Goal: Information Seeking & Learning: Understand process/instructions

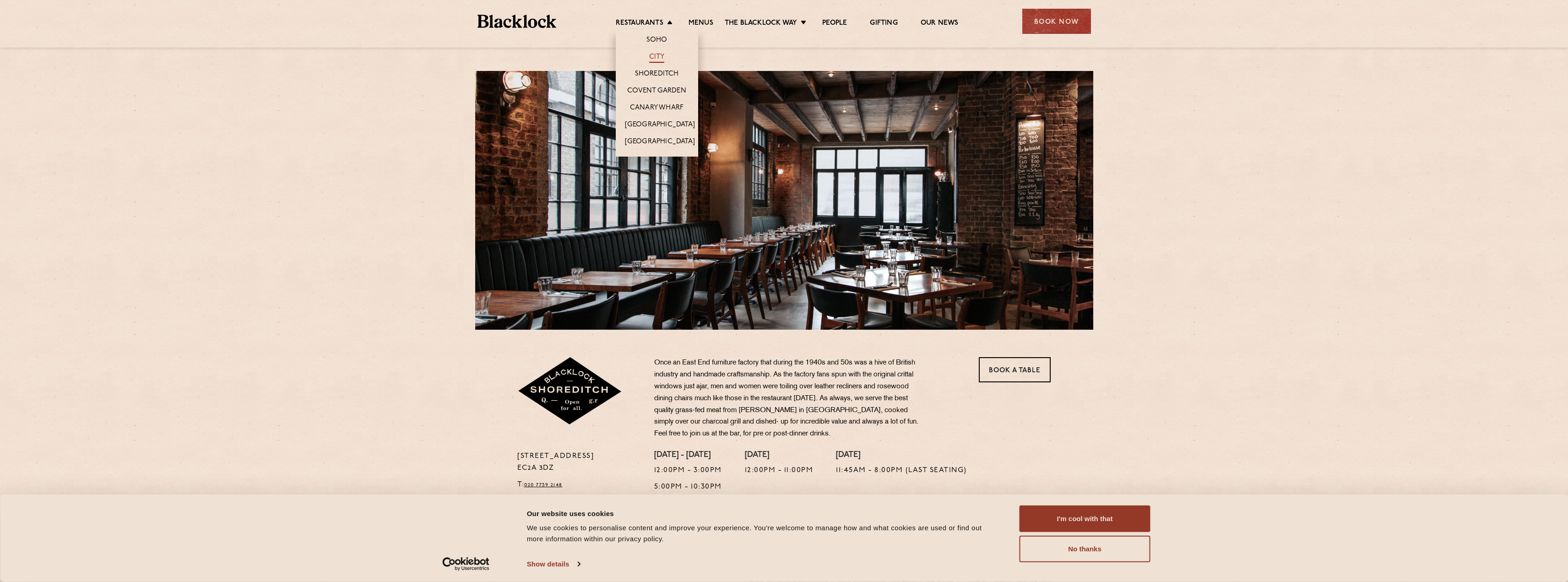
click at [651, 54] on link "City" at bounding box center [657, 58] width 16 height 10
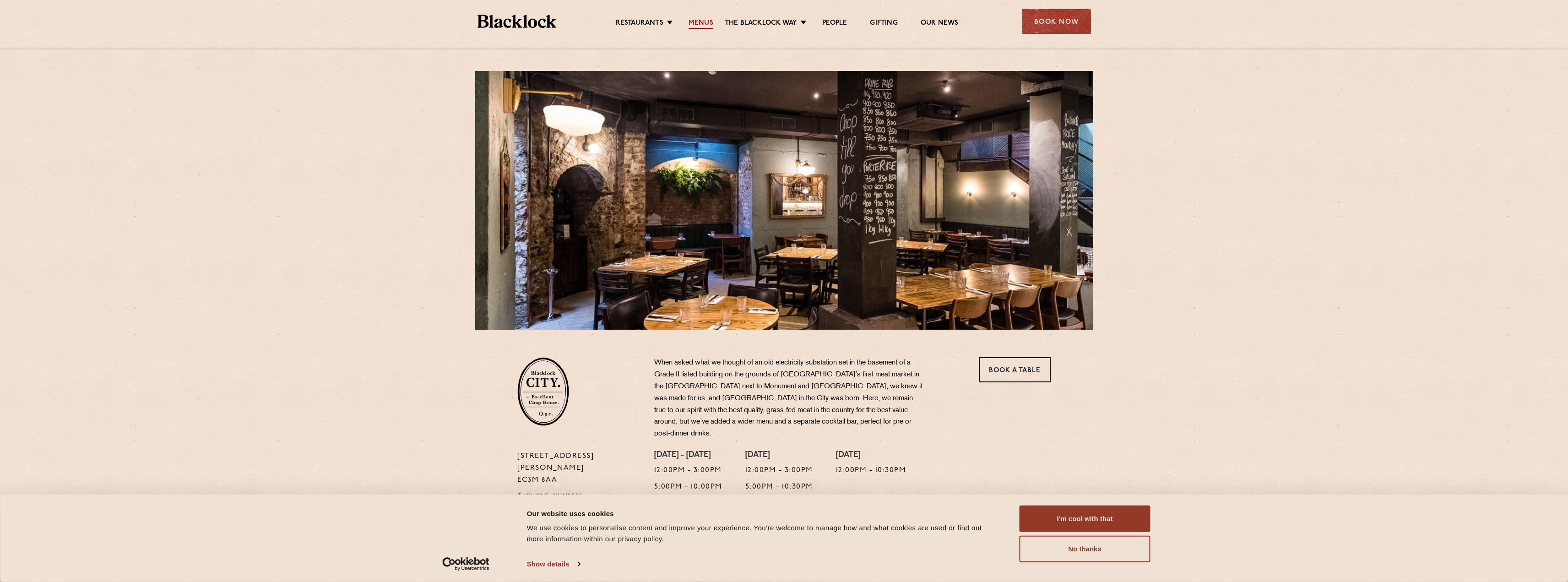
click at [694, 19] on link "Menus" at bounding box center [701, 24] width 24 height 10
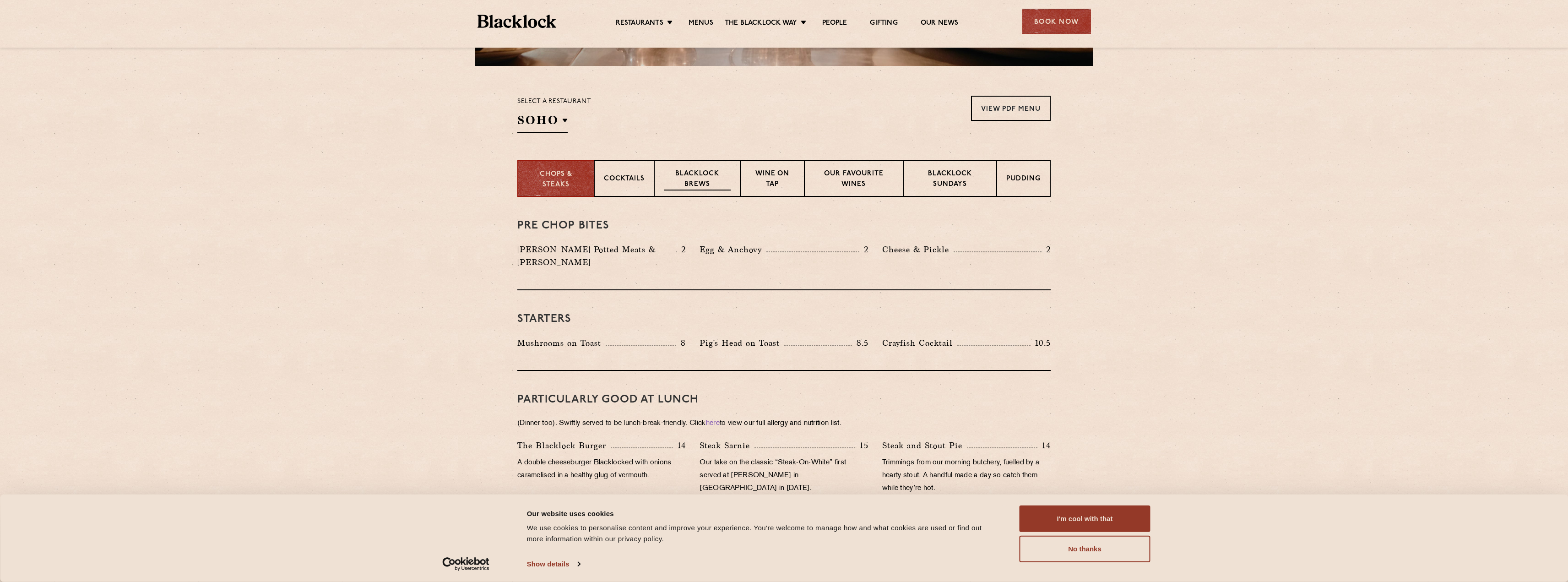
scroll to position [248, 0]
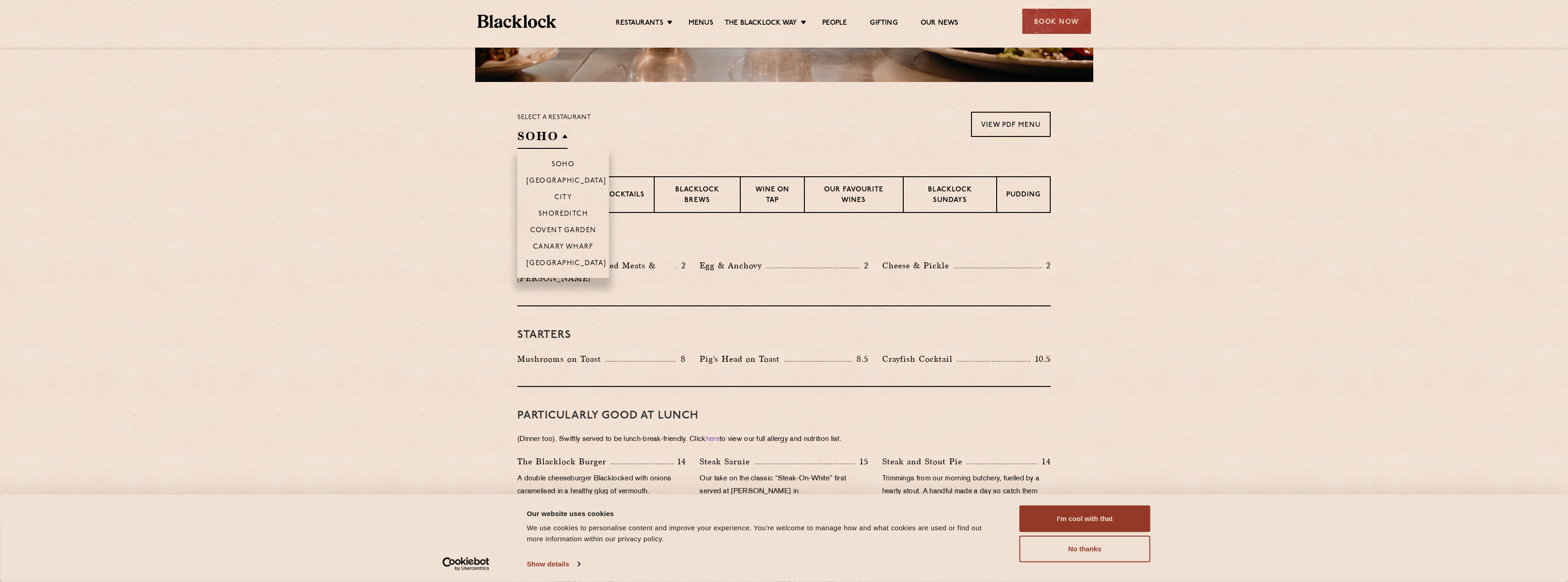
click at [555, 133] on h2 "SOHO" at bounding box center [543, 138] width 50 height 21
click at [570, 196] on p "City" at bounding box center [563, 198] width 18 height 9
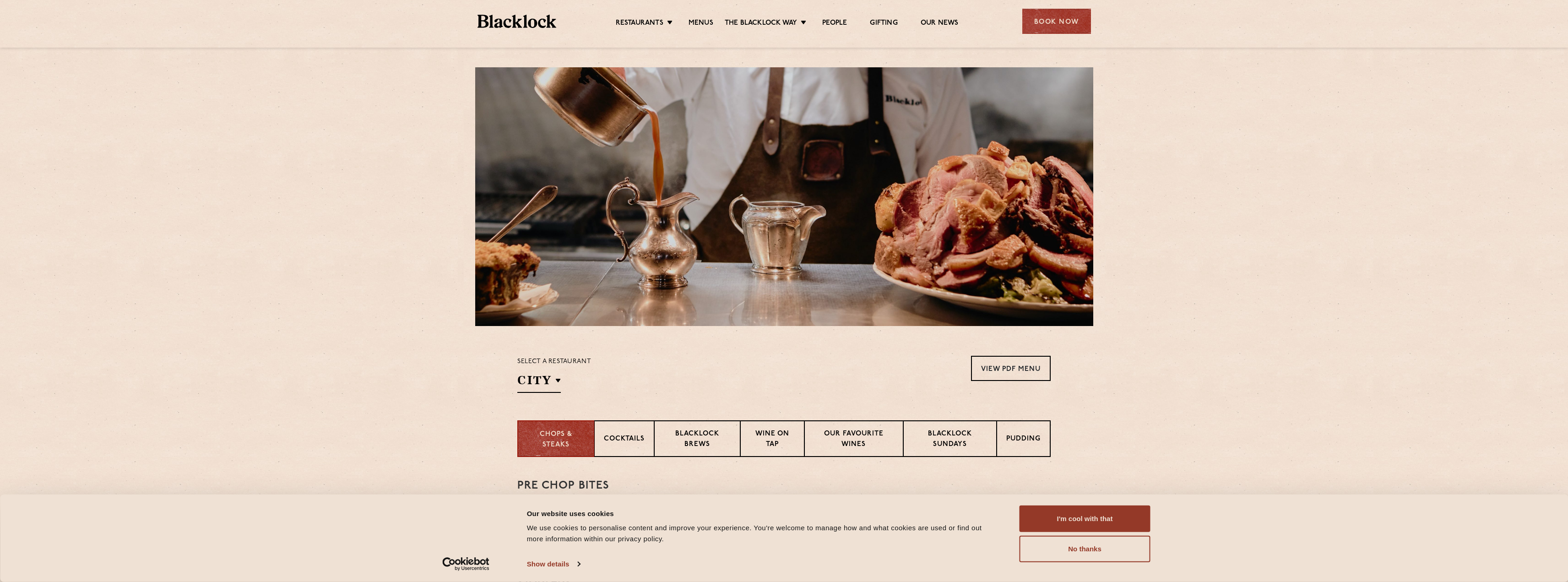
scroll to position [0, 0]
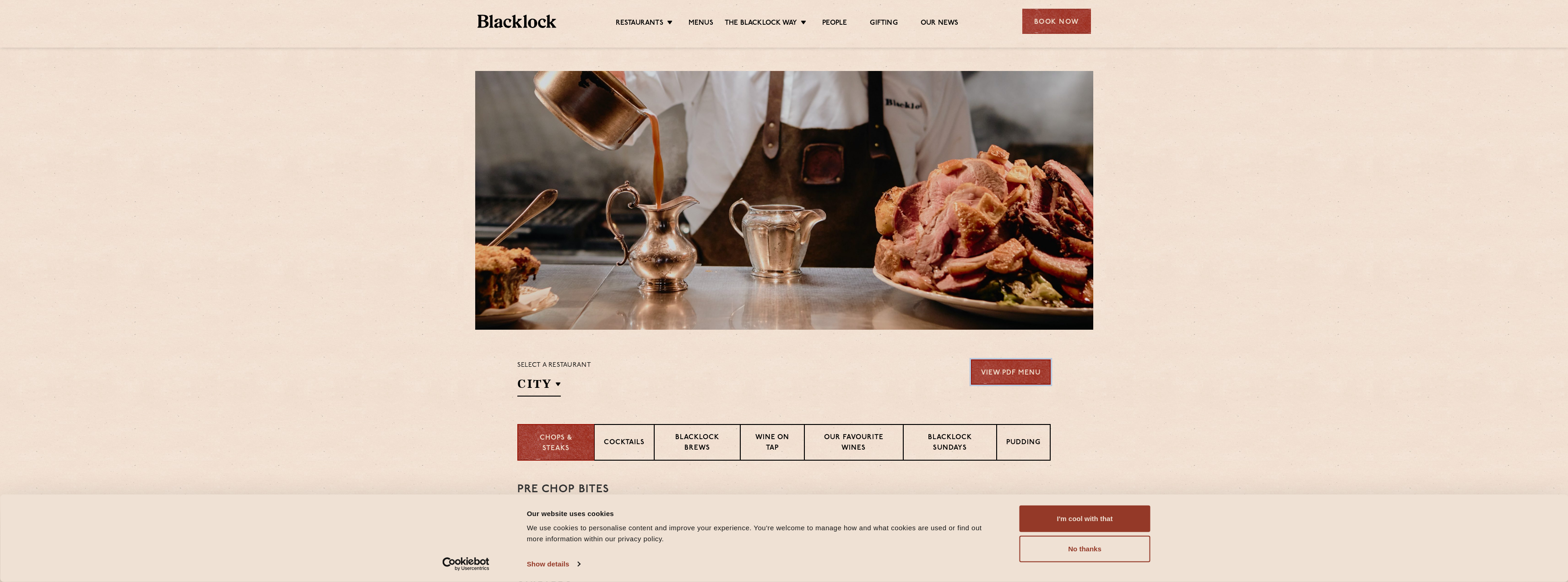
click at [1001, 373] on link "View PDF Menu" at bounding box center [1011, 372] width 80 height 25
